Goal: Information Seeking & Learning: Find specific fact

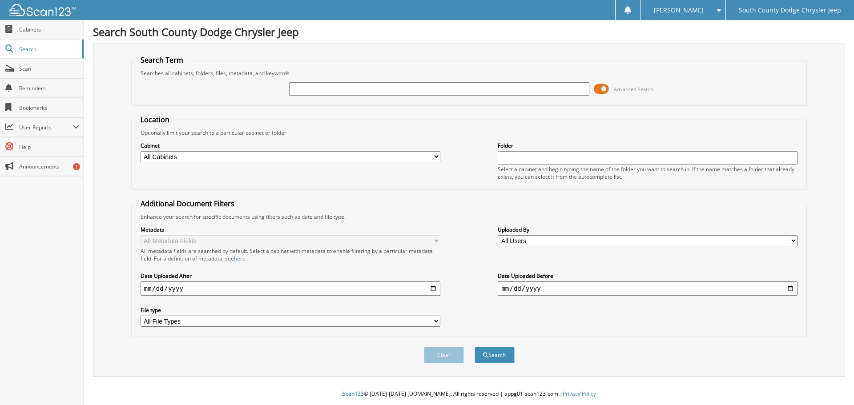
click at [299, 97] on div "Advanced Search" at bounding box center [469, 89] width 666 height 24
click at [301, 89] on input "text" at bounding box center [439, 88] width 300 height 13
type input "6"
type input "584065"
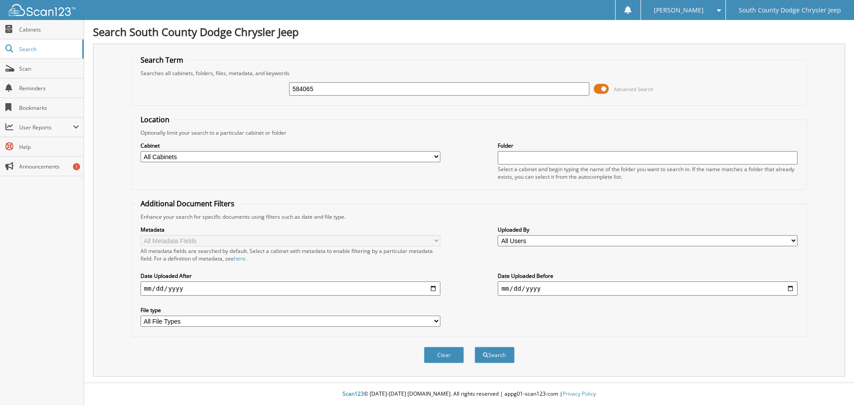
click at [474, 347] on button "Search" at bounding box center [494, 355] width 40 height 16
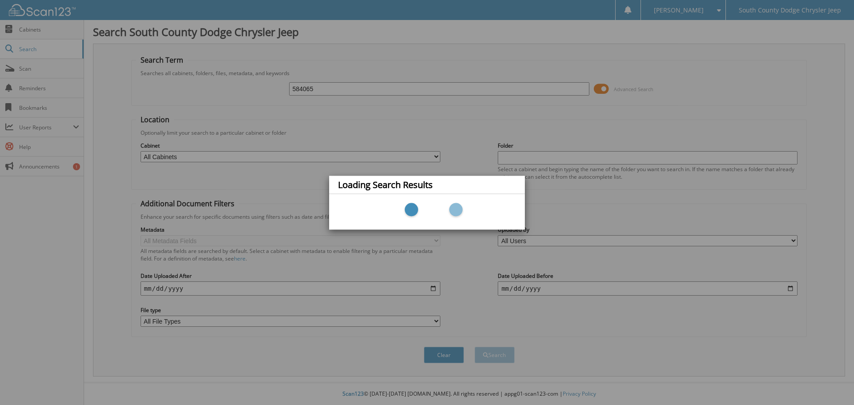
drag, startPoint x: 301, startPoint y: 89, endPoint x: 299, endPoint y: 84, distance: 5.8
drag, startPoint x: 299, startPoint y: 84, endPoint x: 479, endPoint y: 66, distance: 181.0
click at [479, 66] on div "Loading Search Results" at bounding box center [427, 202] width 854 height 405
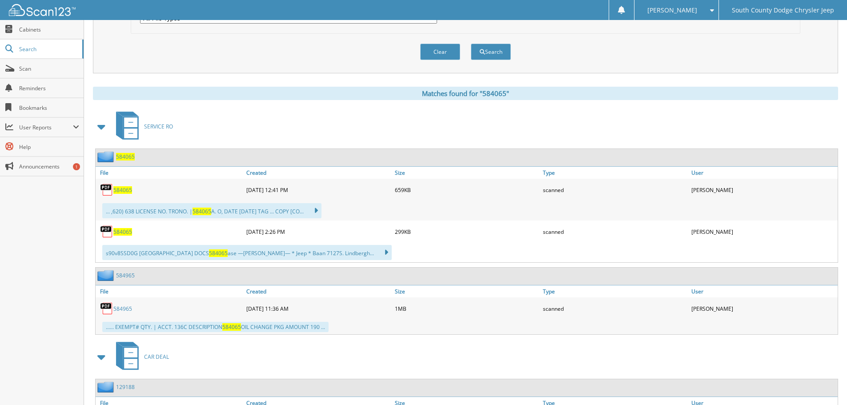
scroll to position [311, 0]
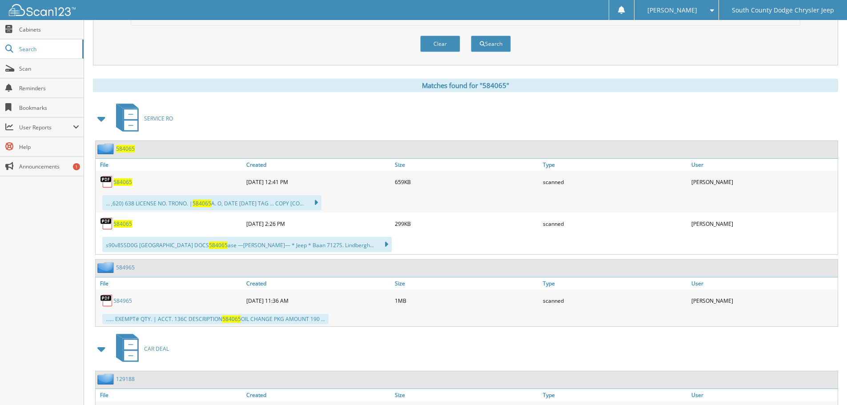
click at [120, 227] on span "584065" at bounding box center [122, 224] width 19 height 8
click at [121, 183] on span "584065" at bounding box center [122, 182] width 19 height 8
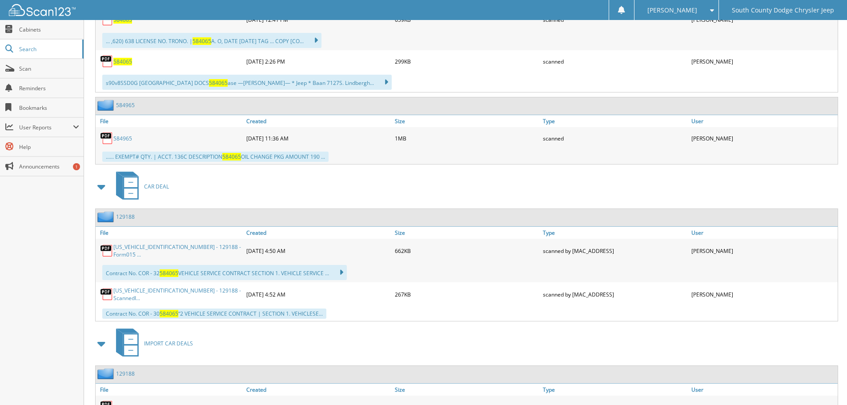
scroll to position [489, 0]
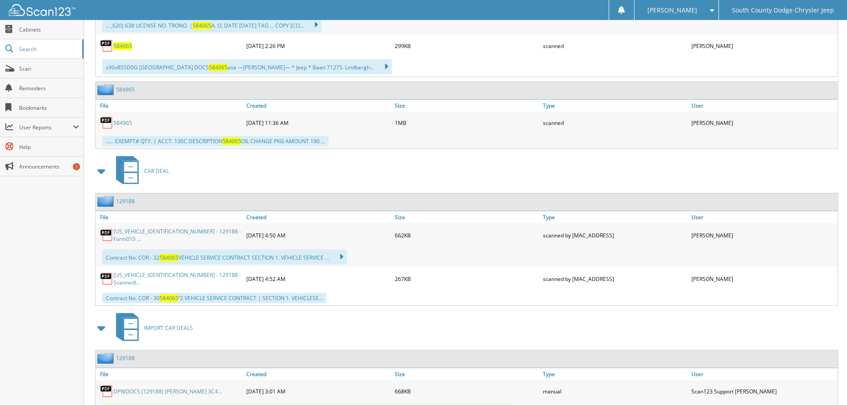
click at [117, 123] on link "584965" at bounding box center [122, 123] width 19 height 8
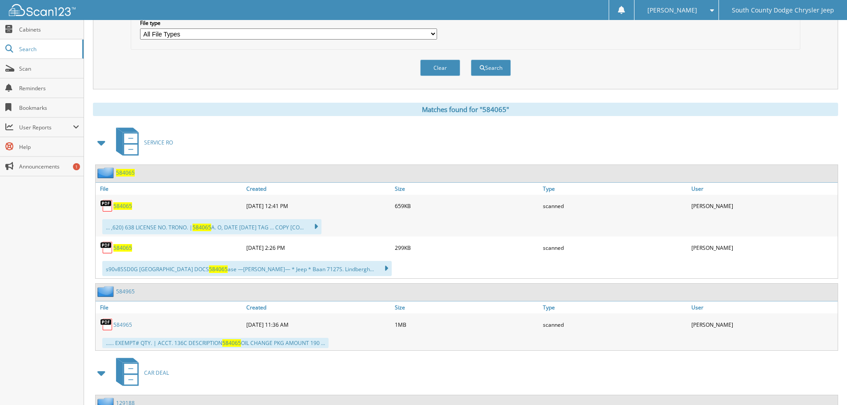
scroll to position [283, 0]
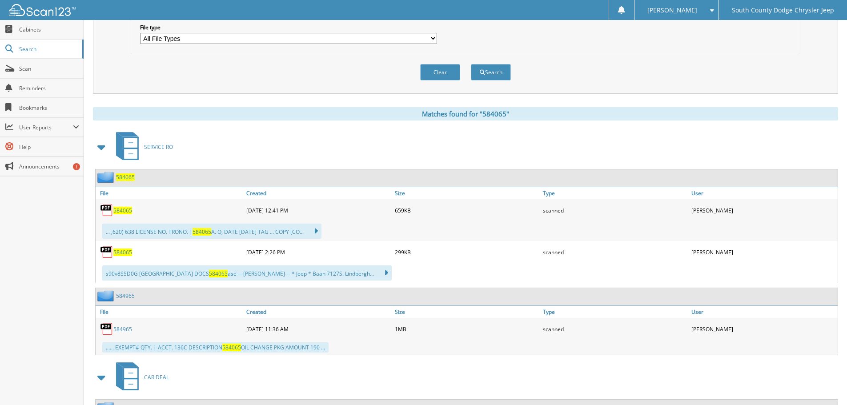
click at [189, 42] on select "All File Types CAB CSV JPG PDF PS1 SH TXT" at bounding box center [288, 38] width 297 height 11
click at [54, 56] on link "Search" at bounding box center [42, 49] width 84 height 19
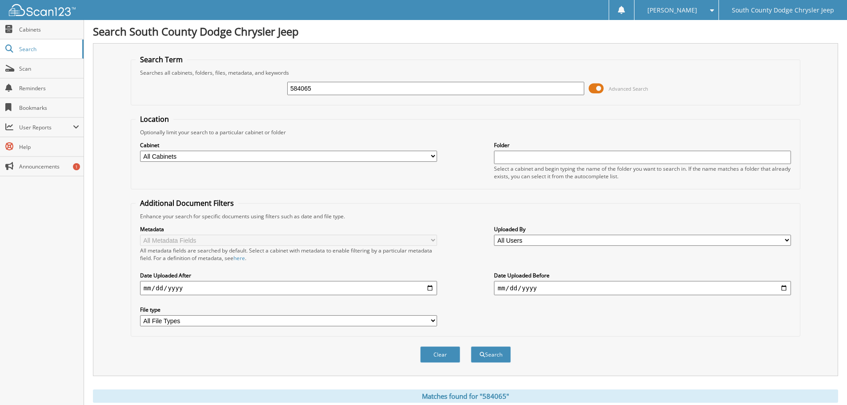
scroll to position [0, 0]
click at [310, 88] on input "584065" at bounding box center [435, 88] width 297 height 13
type input "185007"
click at [471, 347] on button "Search" at bounding box center [491, 355] width 40 height 16
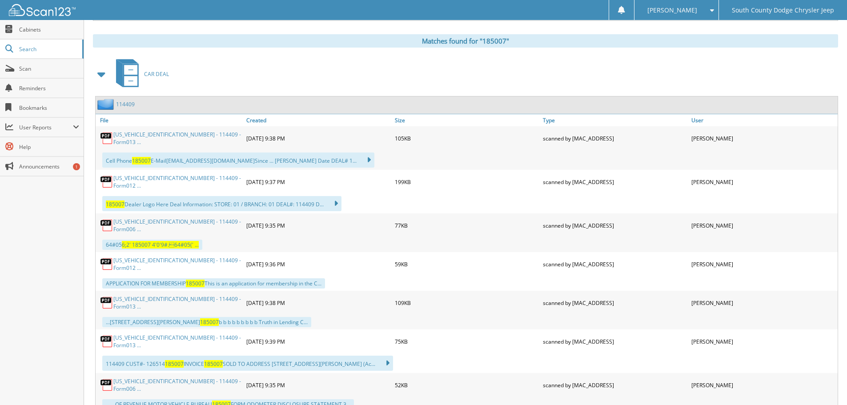
scroll to position [400, 0]
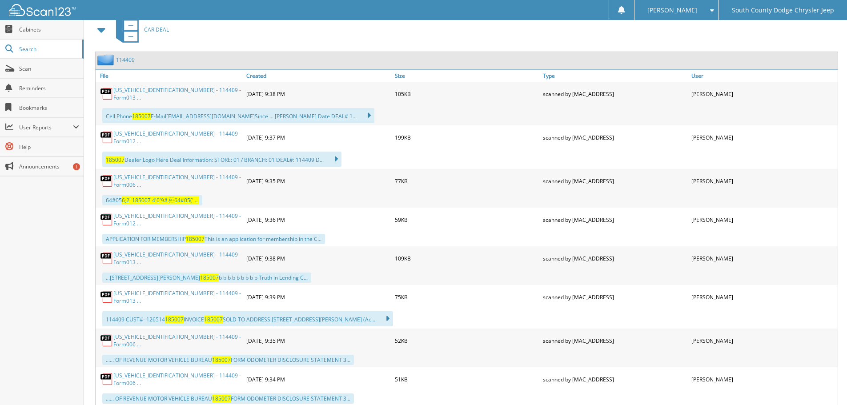
click at [165, 253] on link "1C4PJLDS9HW649863 - 114409 - Form013 ..." at bounding box center [177, 258] width 128 height 15
click at [154, 213] on link "1C4PJLDS9HW649863 - 114409 - Form012 ..." at bounding box center [177, 219] width 128 height 15
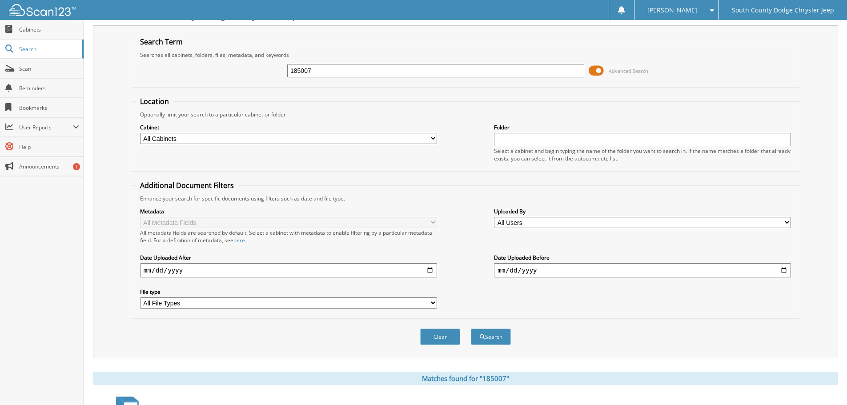
scroll to position [0, 0]
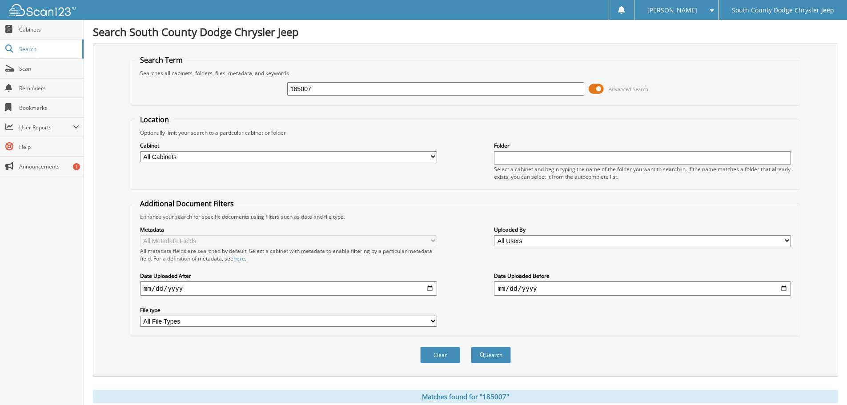
click at [331, 89] on input "185007" at bounding box center [435, 88] width 297 height 13
type input "584065"
click at [471, 347] on button "Search" at bounding box center [491, 355] width 40 height 16
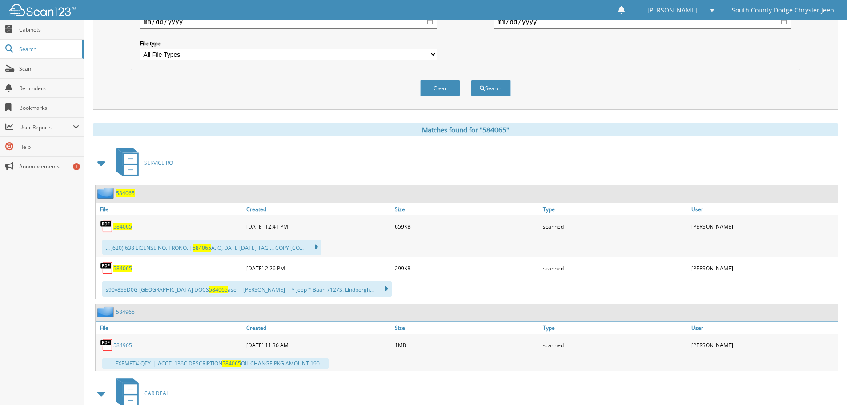
click at [124, 225] on span "584065" at bounding box center [122, 227] width 19 height 8
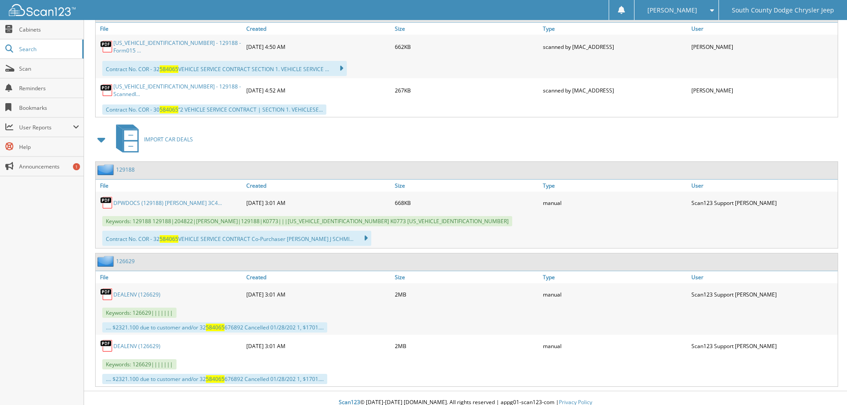
scroll to position [683, 0]
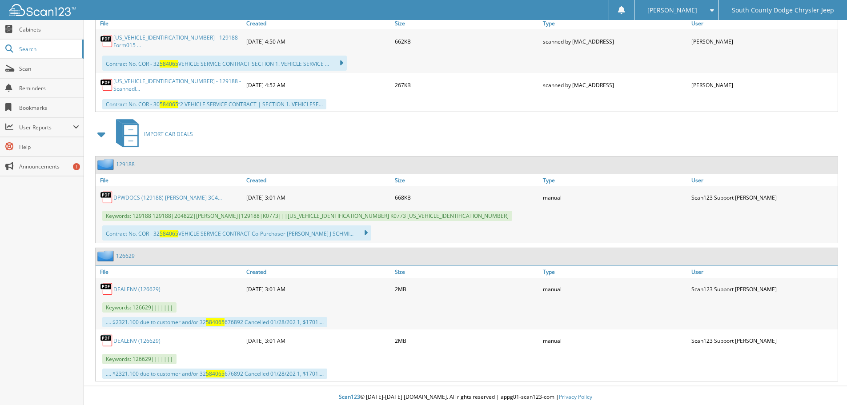
click at [134, 285] on link "DEALENV (126629)" at bounding box center [136, 289] width 47 height 8
click at [137, 337] on link "DEALENV (126629)" at bounding box center [136, 341] width 47 height 8
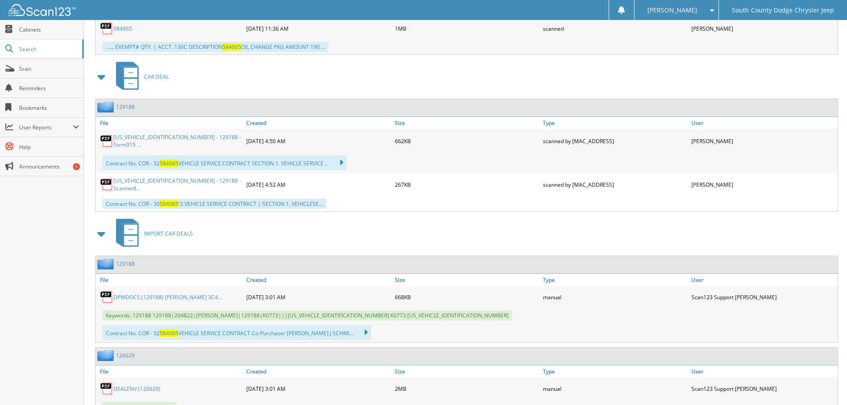
scroll to position [461, 0]
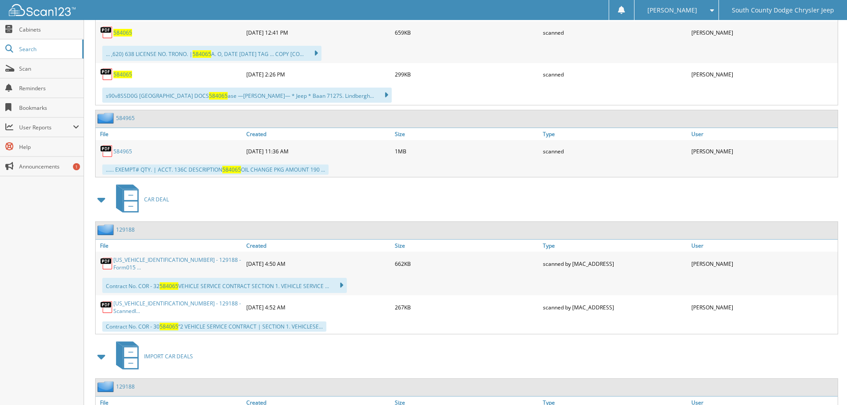
click at [153, 304] on link "[US_VEHICLE_IDENTIFICATION_NUMBER] - 129188 - ScannedI..." at bounding box center [177, 307] width 128 height 15
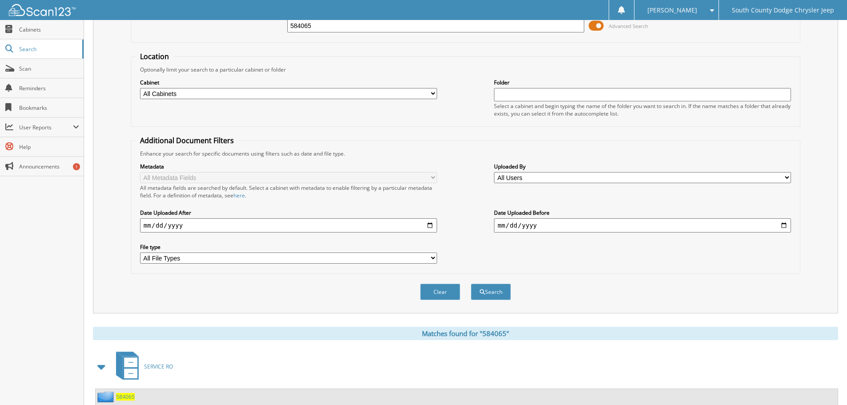
scroll to position [0, 0]
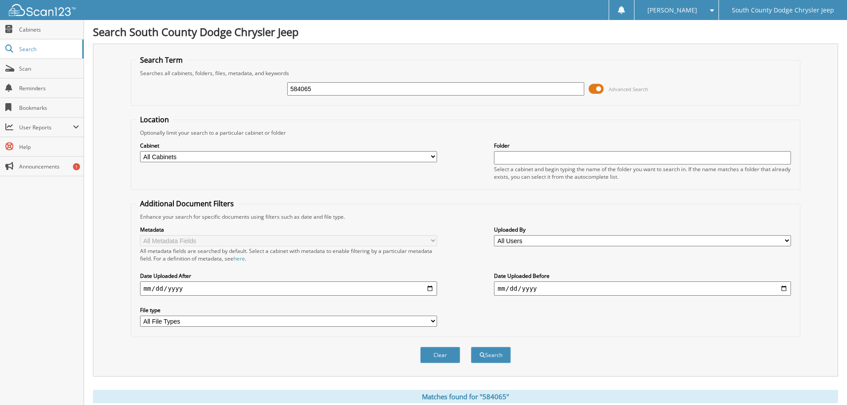
drag, startPoint x: 346, startPoint y: 111, endPoint x: 343, endPoint y: 91, distance: 19.9
click at [346, 108] on form "Search Term Searches all cabinets, folders, files, metadata, and keywords 58406…" at bounding box center [466, 214] width 670 height 318
click at [343, 90] on input "584065" at bounding box center [435, 88] width 297 height 13
type input "1c4hjxegxpw561098"
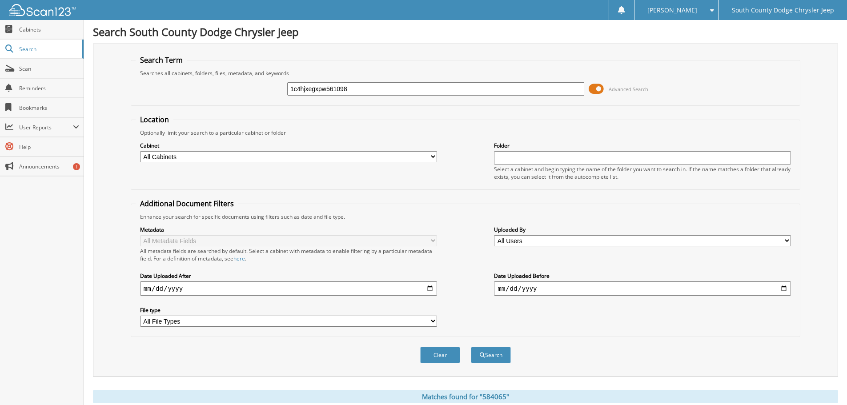
click at [471, 347] on button "Search" at bounding box center [491, 355] width 40 height 16
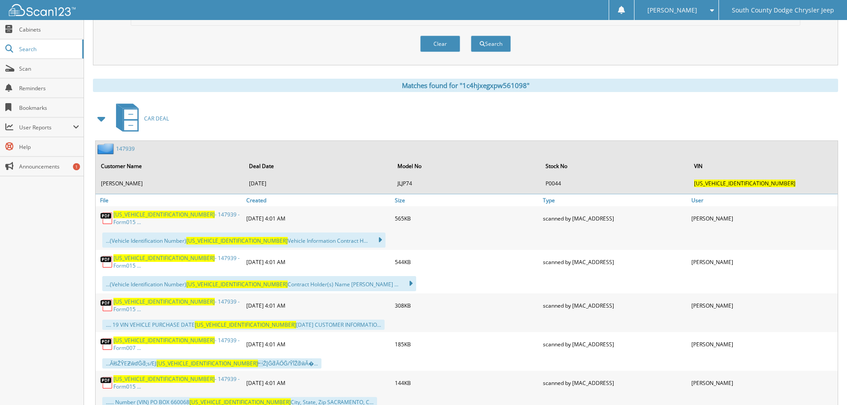
click at [144, 218] on span "[US_VEHICLE_IDENTIFICATION_NUMBER]" at bounding box center [163, 215] width 101 height 8
click at [152, 260] on span "[US_VEHICLE_IDENTIFICATION_NUMBER]" at bounding box center [163, 258] width 101 height 8
click at [126, 300] on span "[US_VEHICLE_IDENTIFICATION_NUMBER]" at bounding box center [163, 302] width 101 height 8
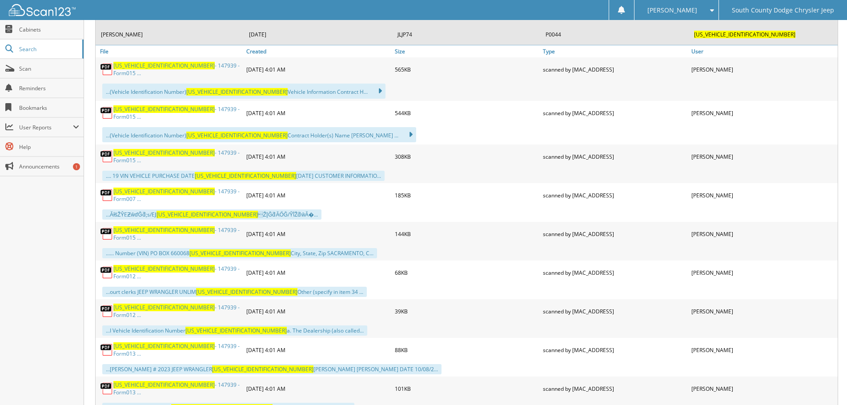
scroll to position [445, 0]
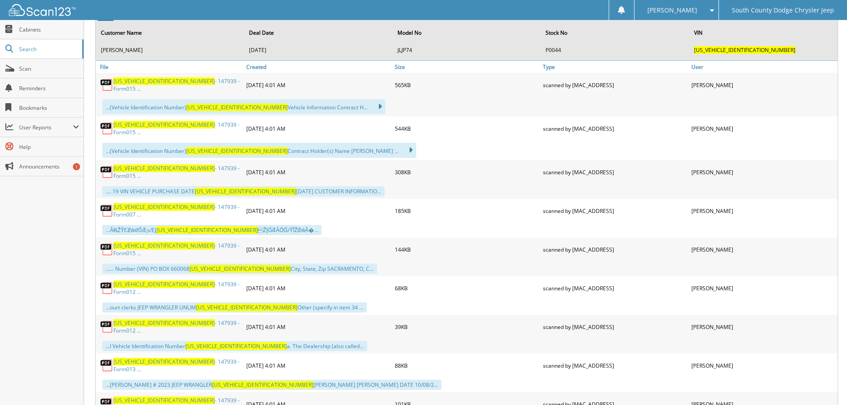
click at [128, 207] on span "[US_VEHICLE_IDENTIFICATION_NUMBER]" at bounding box center [163, 207] width 101 height 8
click at [136, 242] on span "[US_VEHICLE_IDENTIFICATION_NUMBER]" at bounding box center [163, 246] width 101 height 8
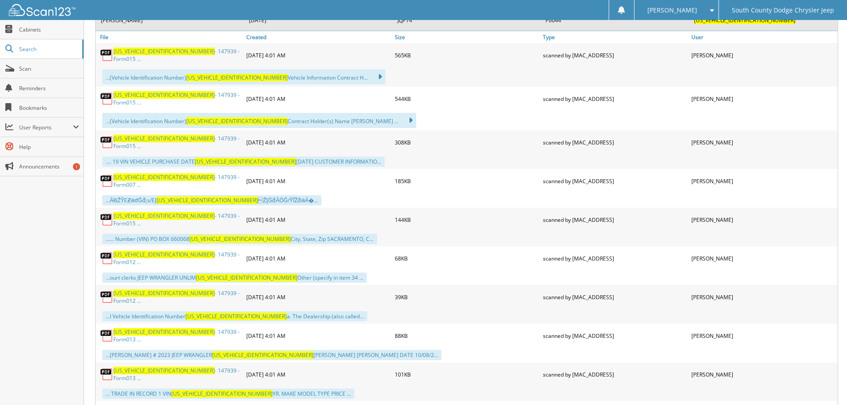
scroll to position [489, 0]
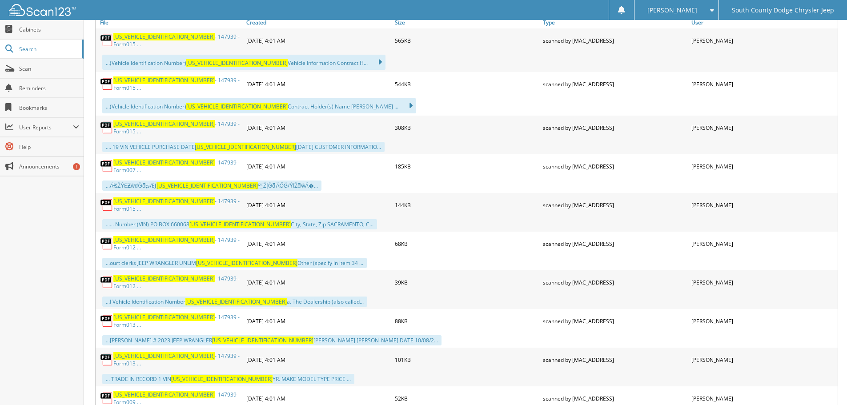
click at [136, 236] on span "[US_VEHICLE_IDENTIFICATION_NUMBER]" at bounding box center [163, 240] width 101 height 8
click at [128, 236] on span "[US_VEHICLE_IDENTIFICATION_NUMBER]" at bounding box center [163, 240] width 101 height 8
click at [142, 275] on span "[US_VEHICLE_IDENTIFICATION_NUMBER]" at bounding box center [163, 279] width 101 height 8
click at [137, 313] on span "[US_VEHICLE_IDENTIFICATION_NUMBER]" at bounding box center [163, 317] width 101 height 8
click at [140, 352] on span "[US_VEHICLE_IDENTIFICATION_NUMBER]" at bounding box center [163, 356] width 101 height 8
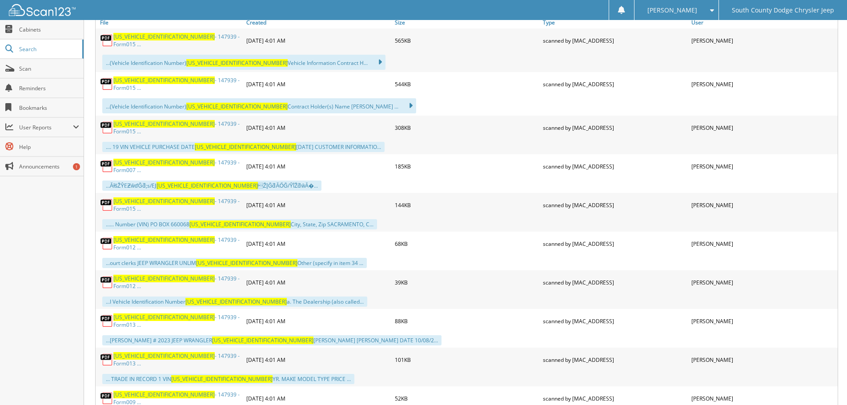
click at [140, 352] on span "[US_VEHICLE_IDENTIFICATION_NUMBER]" at bounding box center [163, 356] width 101 height 8
click at [152, 352] on span "[US_VEHICLE_IDENTIFICATION_NUMBER]" at bounding box center [163, 356] width 101 height 8
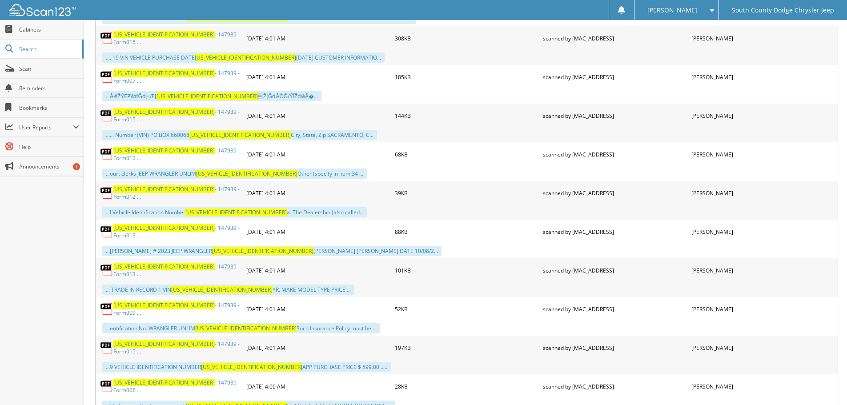
scroll to position [622, 0]
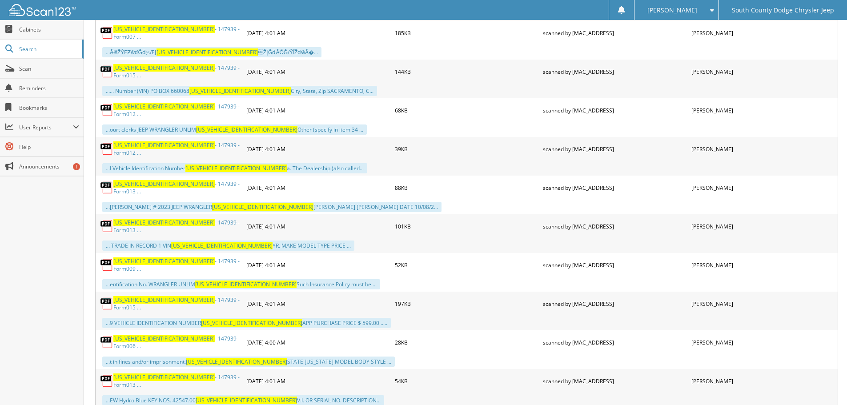
click at [147, 257] on span "[US_VEHICLE_IDENTIFICATION_NUMBER]" at bounding box center [163, 261] width 101 height 8
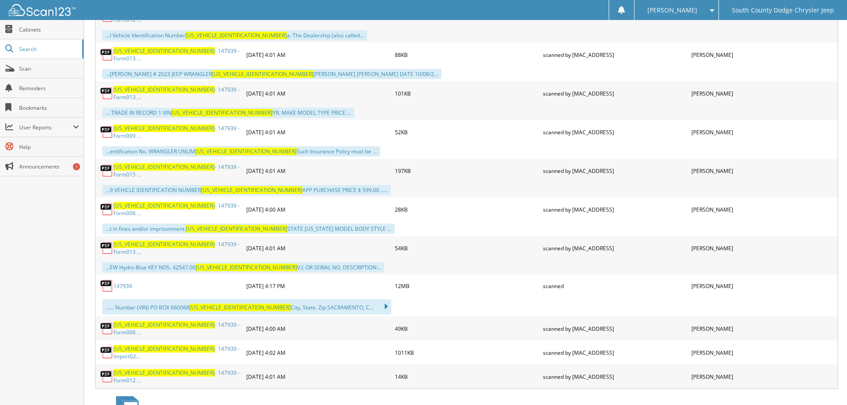
scroll to position [756, 0]
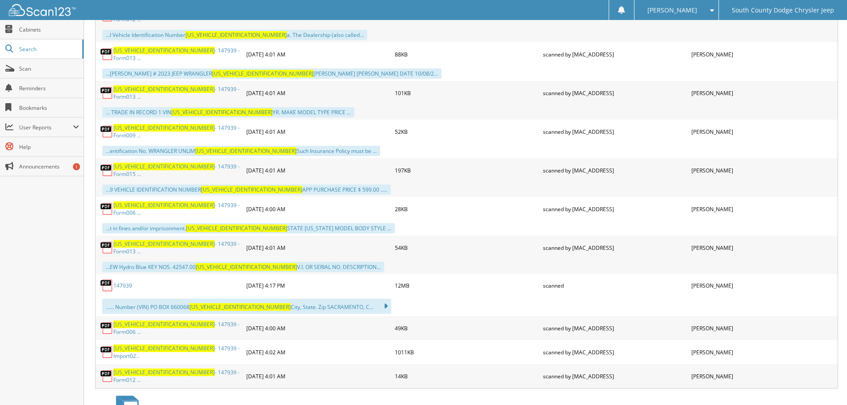
click at [137, 163] on span "[US_VEHICLE_IDENTIFICATION_NUMBER]" at bounding box center [163, 167] width 101 height 8
click at [134, 201] on span "[US_VEHICLE_IDENTIFICATION_NUMBER]" at bounding box center [163, 205] width 101 height 8
click at [121, 282] on link "147939" at bounding box center [122, 286] width 19 height 8
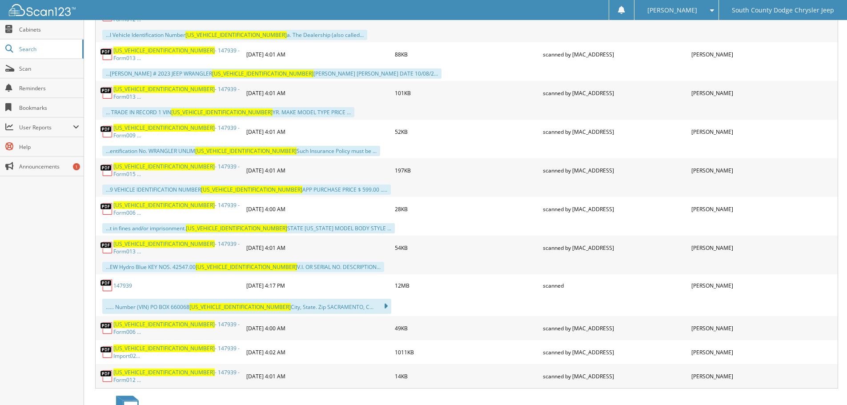
click at [124, 321] on span "[US_VEHICLE_IDENTIFICATION_NUMBER]" at bounding box center [163, 325] width 101 height 8
click at [156, 345] on span "[US_VEHICLE_IDENTIFICATION_NUMBER]" at bounding box center [163, 349] width 101 height 8
click at [164, 369] on span "[US_VEHICLE_IDENTIFICATION_NUMBER]" at bounding box center [163, 373] width 101 height 8
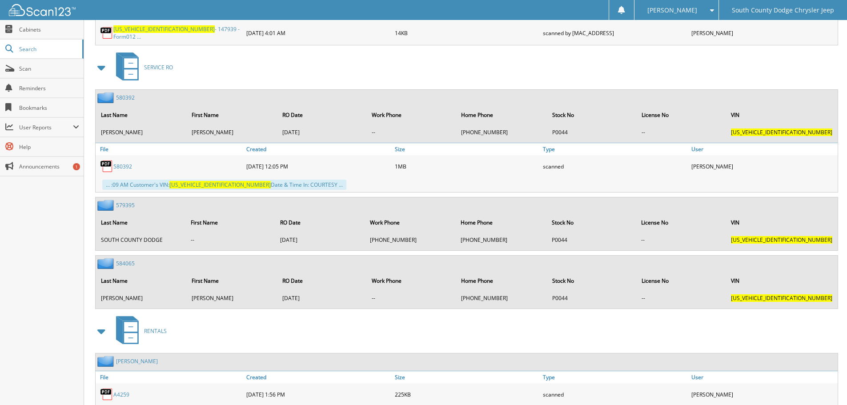
scroll to position [1113, 0]
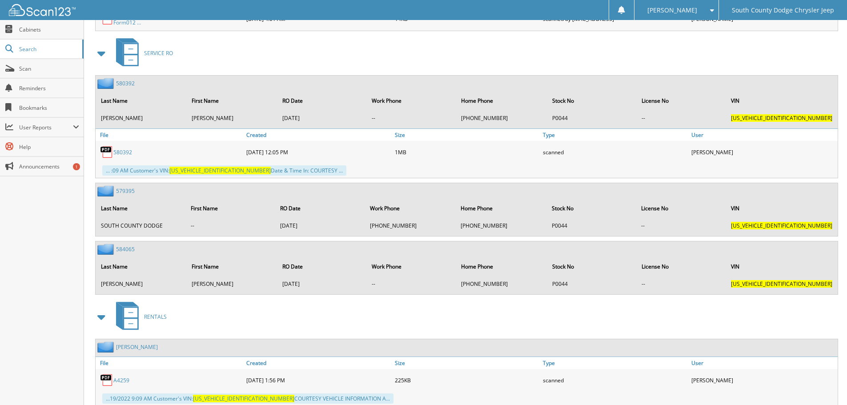
click at [123, 377] on link "A4259" at bounding box center [121, 381] width 16 height 8
click at [116, 148] on link "580392" at bounding box center [122, 152] width 19 height 8
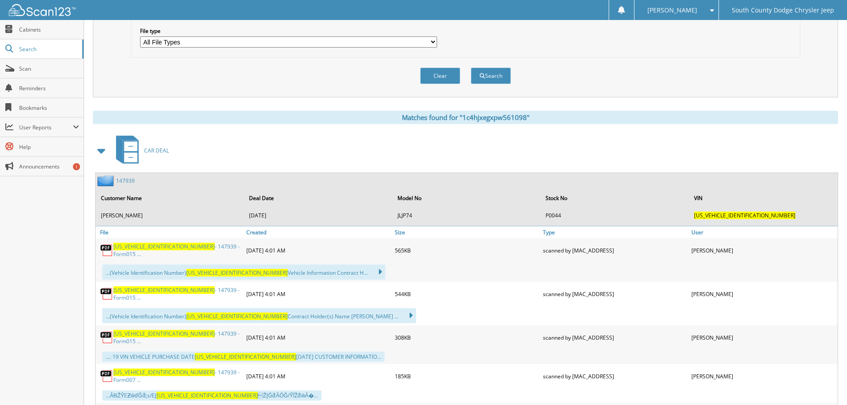
scroll to position [269, 0]
